Goal: Find specific page/section

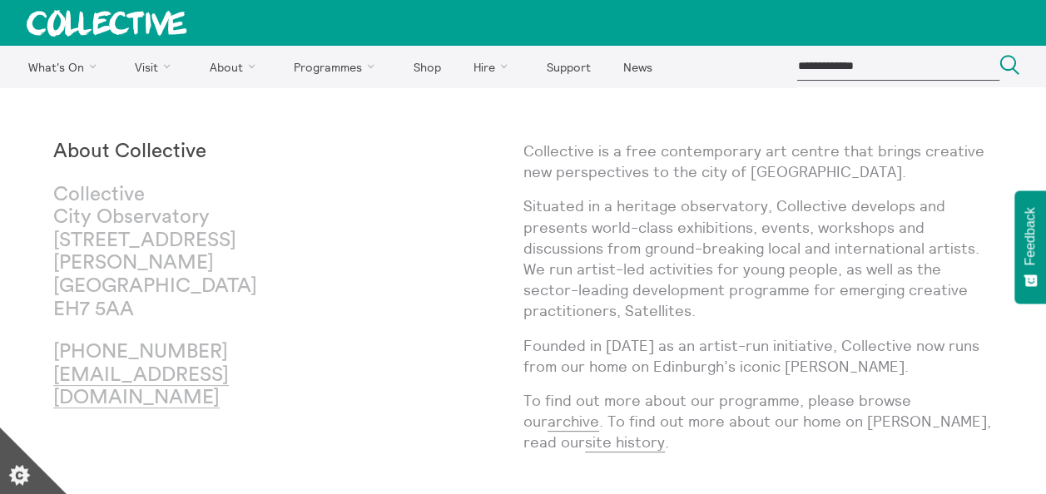
click at [837, 60] on input "search" at bounding box center [897, 65] width 203 height 27
type input "******"
click at [999, 55] on button "Search Close" at bounding box center [1009, 66] width 20 height 22
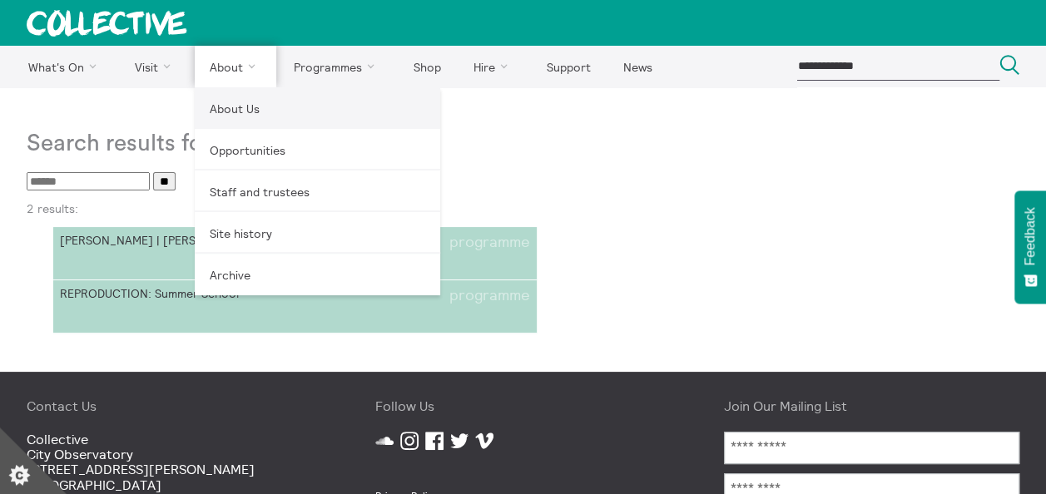
click at [228, 113] on link "About Us" at bounding box center [317, 108] width 245 height 42
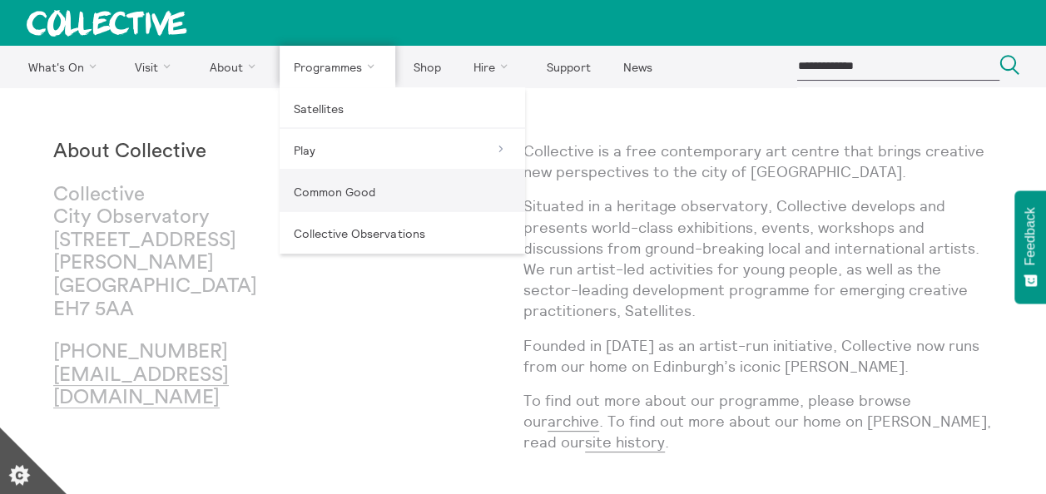
click at [348, 193] on link "Common Good" at bounding box center [402, 192] width 245 height 42
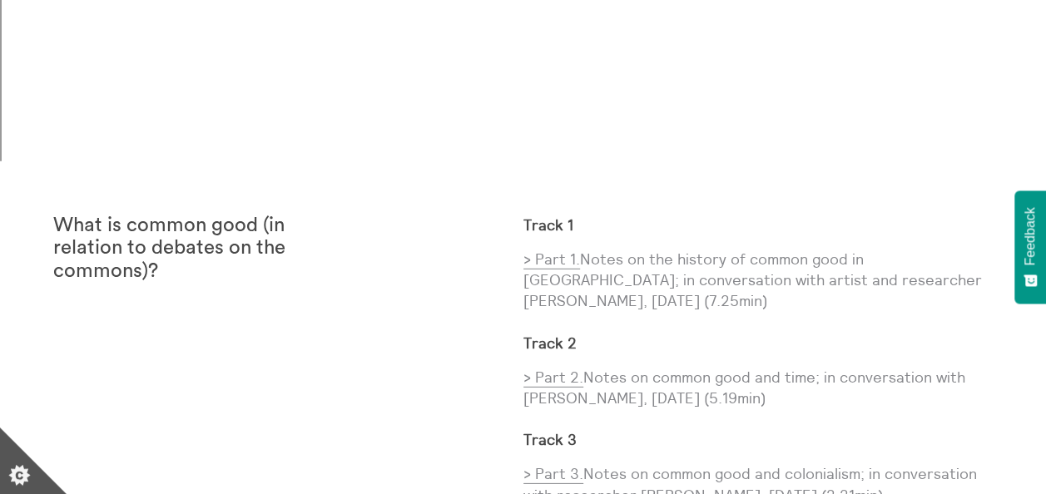
scroll to position [2325, 0]
